Goal: Information Seeking & Learning: Learn about a topic

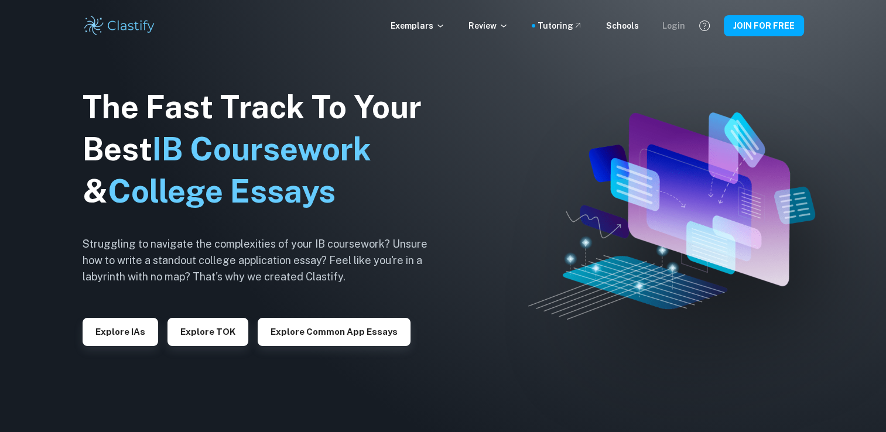
click at [668, 22] on div "Login" at bounding box center [673, 25] width 23 height 13
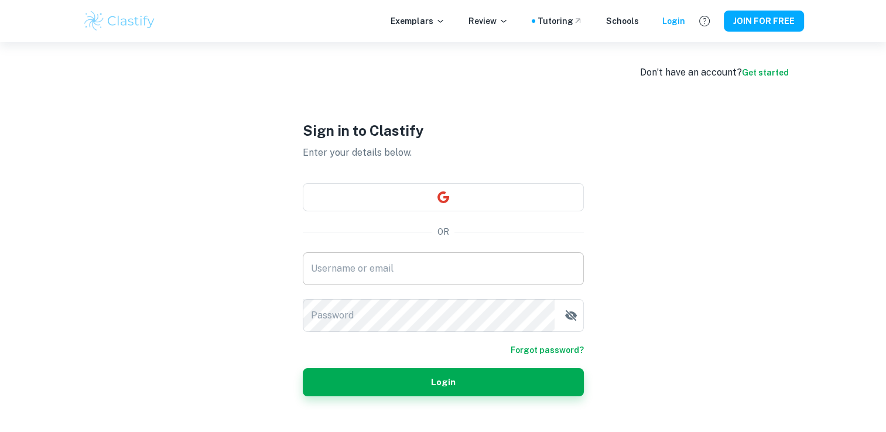
click at [334, 257] on div "Username or email Username or email" at bounding box center [443, 268] width 281 height 33
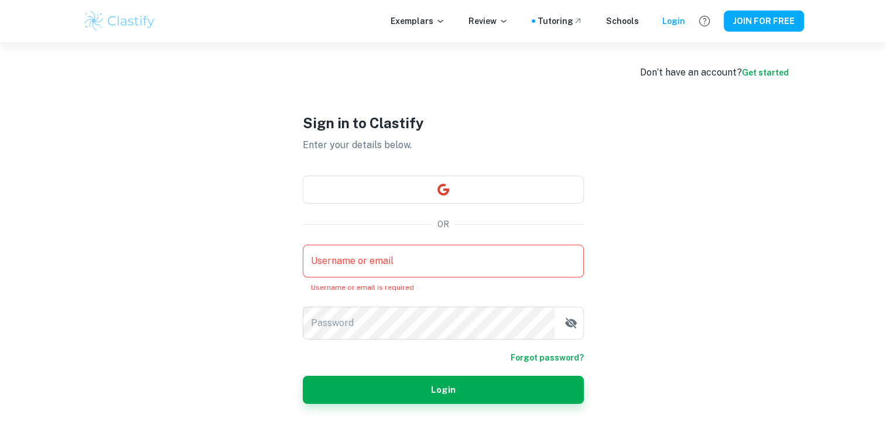
click at [367, 267] on input "Username or email" at bounding box center [443, 261] width 281 height 33
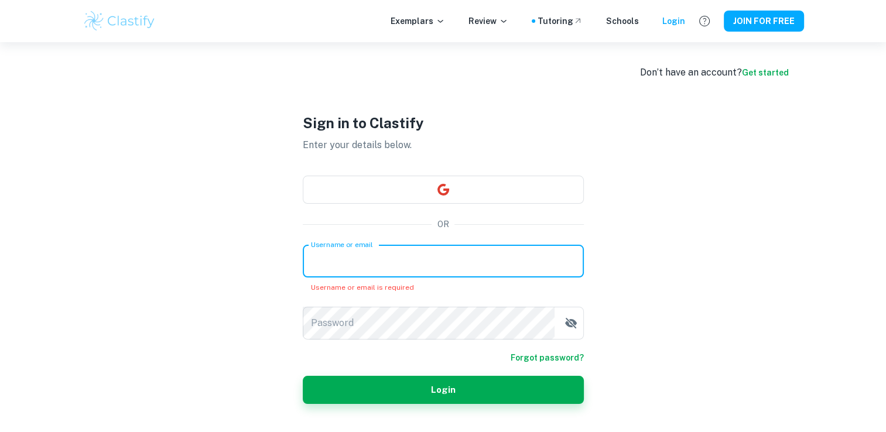
paste input "kevinchan08262002@gmail.com"
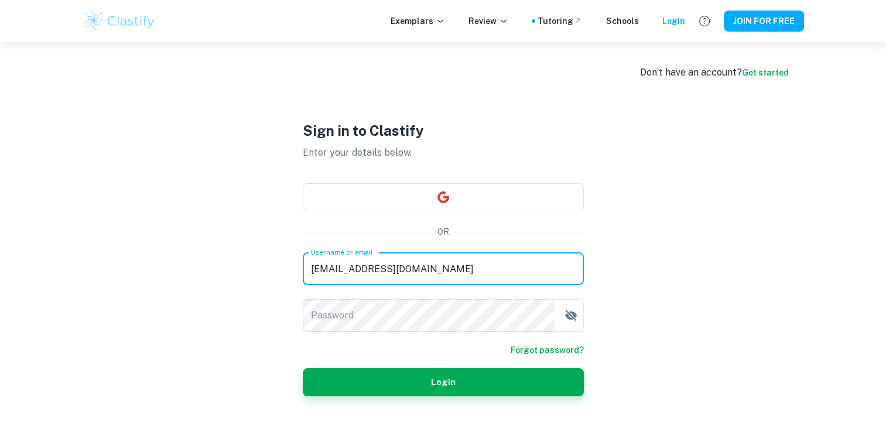
type input "kevinchan08262002@gmail.com"
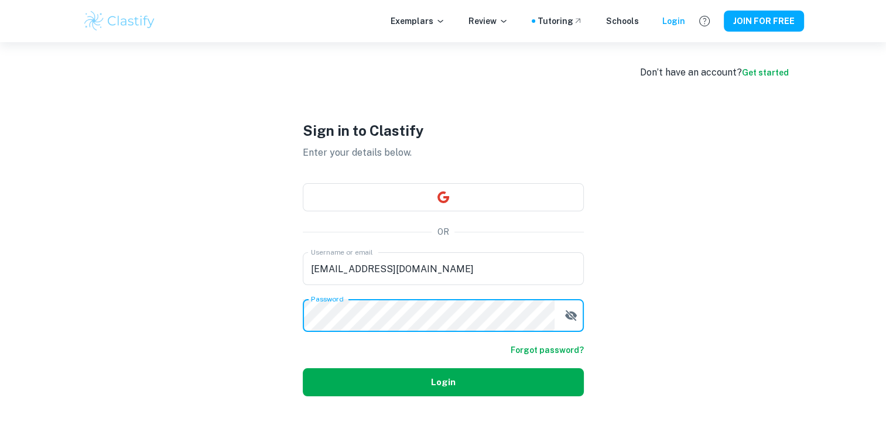
click at [378, 382] on button "Login" at bounding box center [443, 382] width 281 height 28
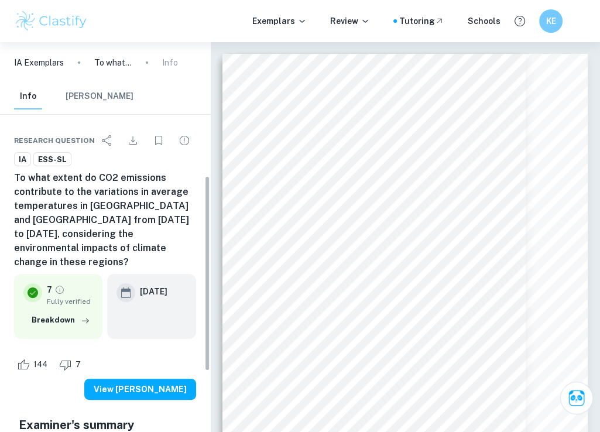
scroll to position [275, 0]
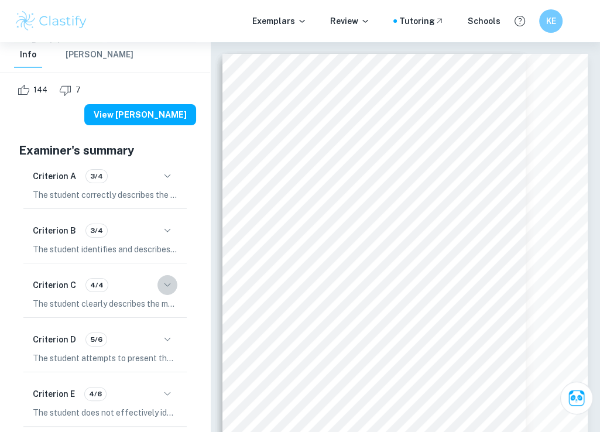
click at [166, 278] on icon "button" at bounding box center [167, 285] width 14 height 14
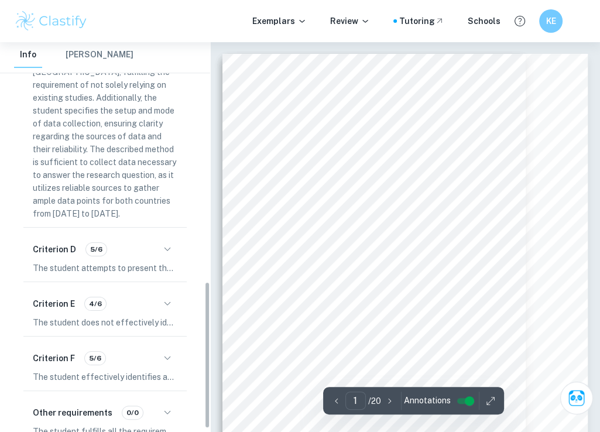
click at [156, 348] on div "Criterion F 5/6" at bounding box center [105, 358] width 145 height 20
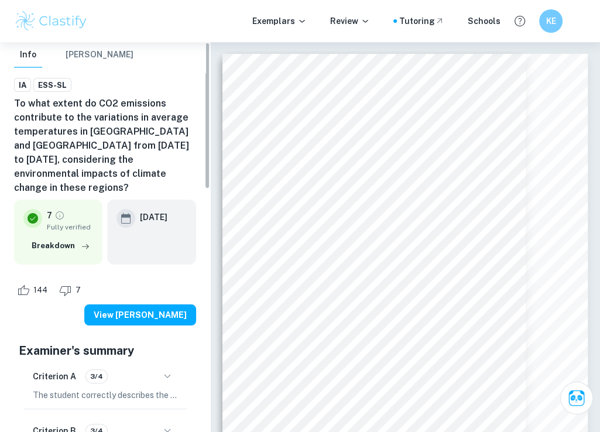
scroll to position [0, 0]
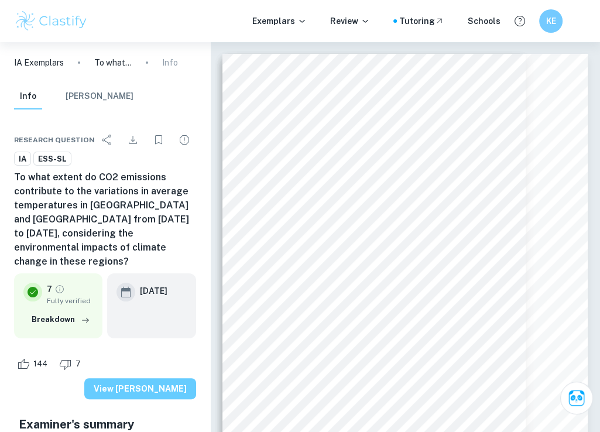
click at [136, 378] on button "View [PERSON_NAME]" at bounding box center [140, 388] width 112 height 21
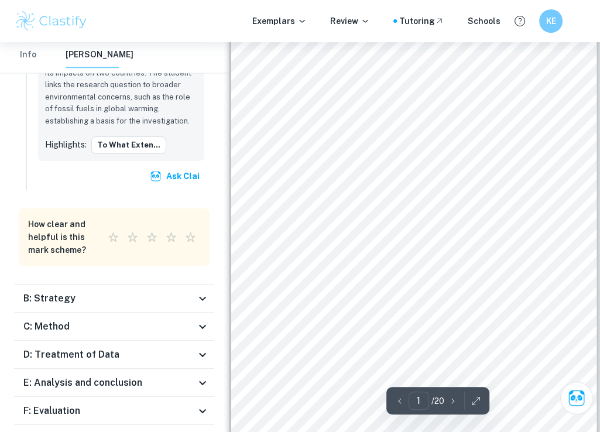
scroll to position [74, 0]
click at [114, 320] on div "C: Method" at bounding box center [109, 327] width 172 height 14
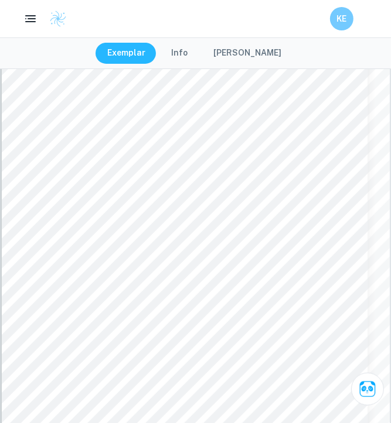
scroll to position [0, 0]
